Goal: Find specific page/section: Find specific page/section

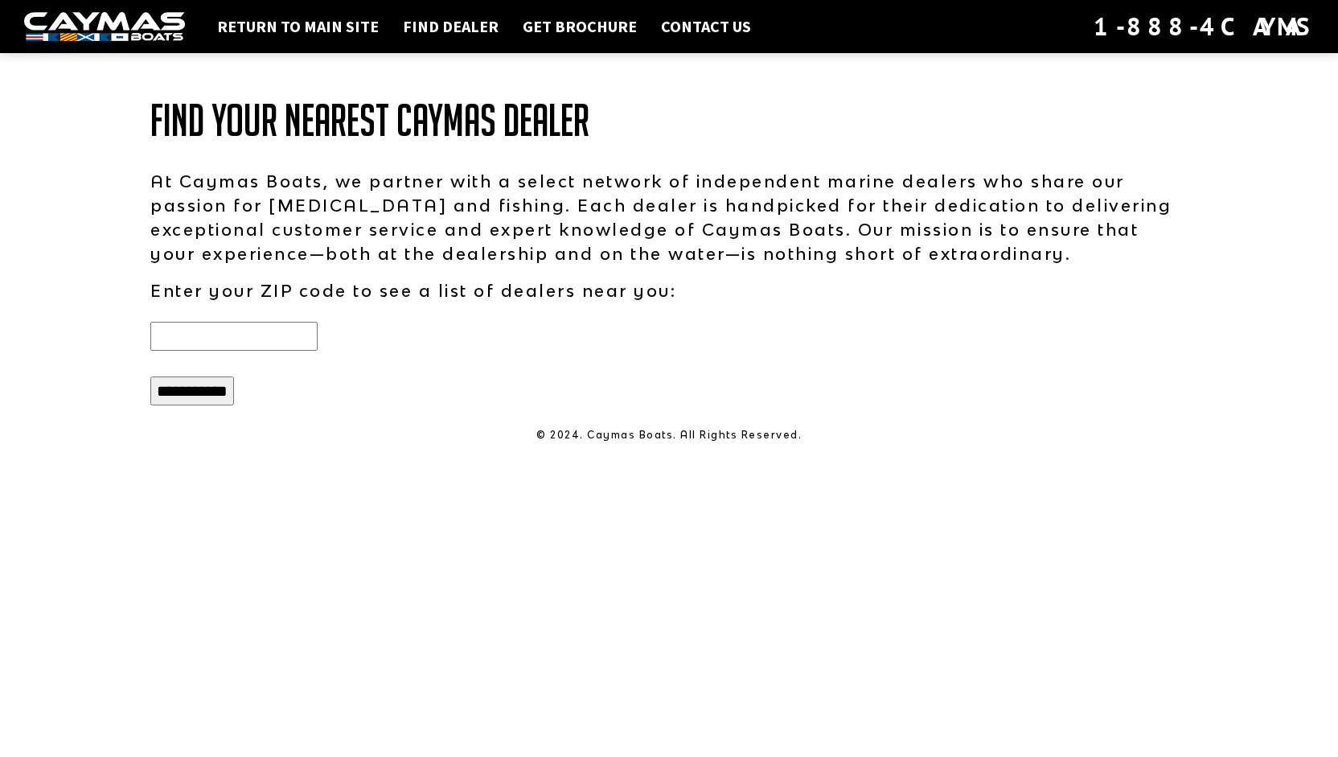
click at [218, 324] on input "text" at bounding box center [233, 336] width 167 height 29
type input "*****"
click at [204, 385] on input "**********" at bounding box center [192, 390] width 84 height 29
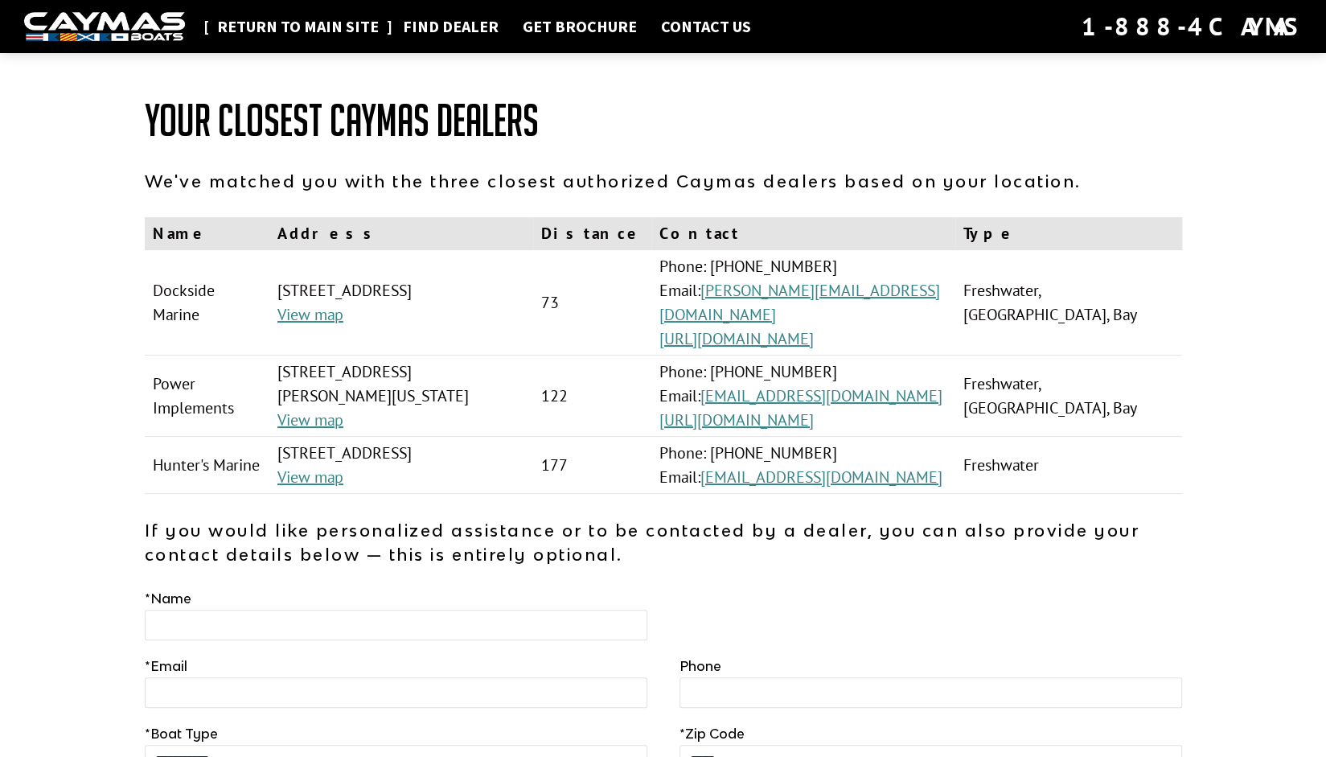
click at [309, 25] on link "Return to main site" at bounding box center [298, 26] width 178 height 21
